Goal: Task Accomplishment & Management: Manage account settings

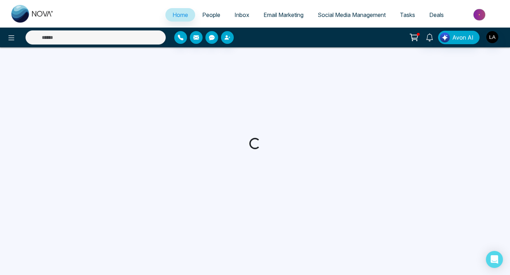
select select "*"
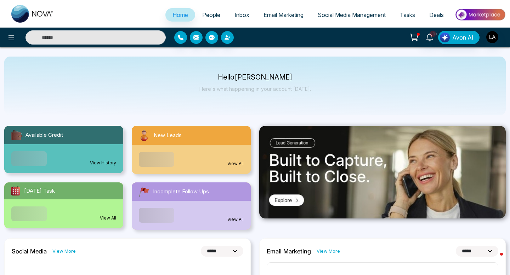
click at [207, 14] on span "People" at bounding box center [211, 14] width 18 height 7
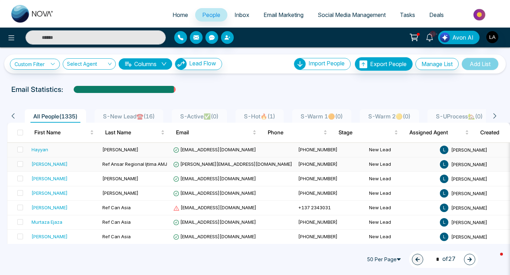
click at [61, 152] on div "Hayyan" at bounding box center [64, 149] width 65 height 7
click at [496, 34] on img "button" at bounding box center [492, 37] width 12 height 12
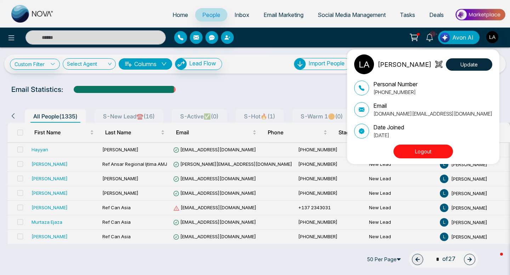
click at [426, 149] on button "Logout" at bounding box center [422, 152] width 59 height 14
